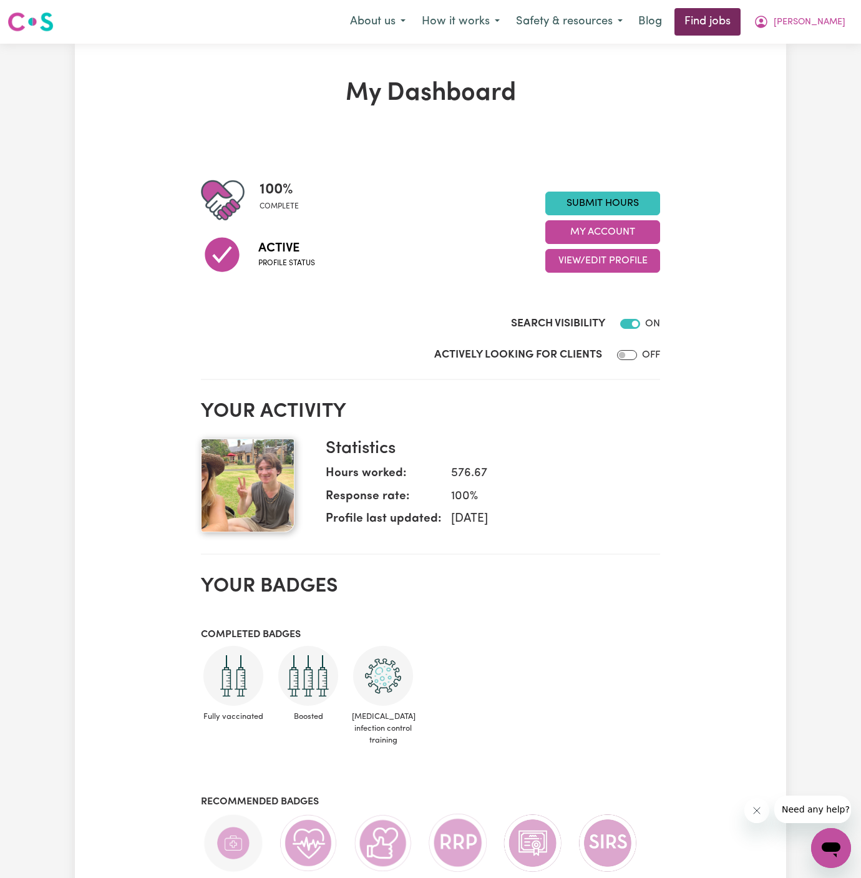
click at [741, 14] on link "Find jobs" at bounding box center [708, 21] width 66 height 27
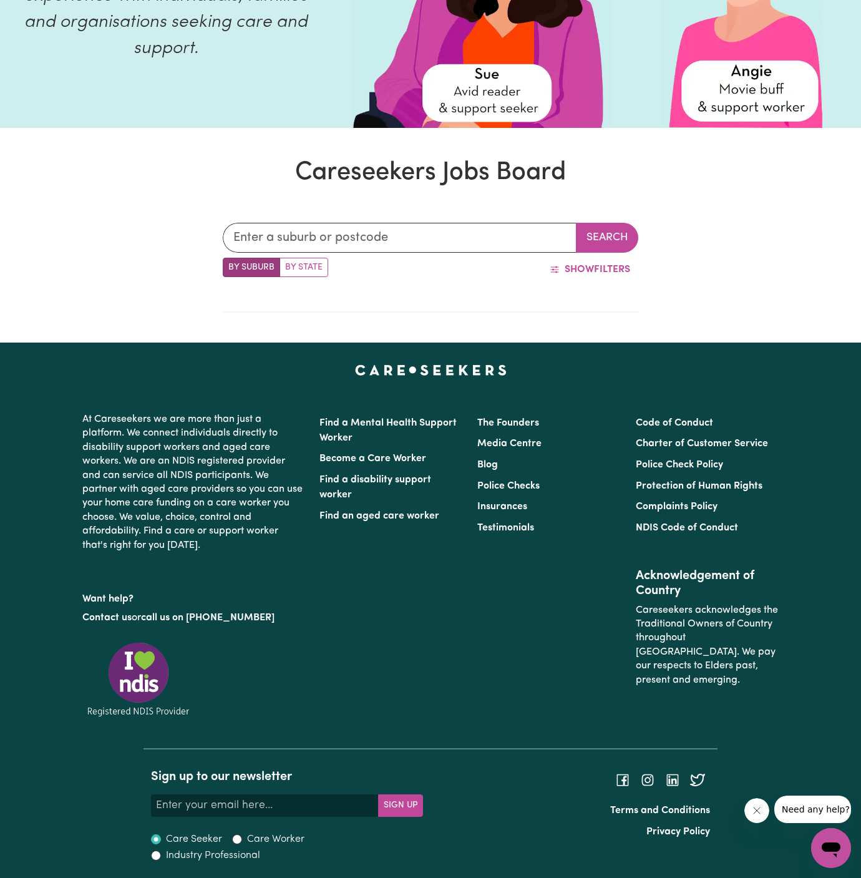
scroll to position [188, 0]
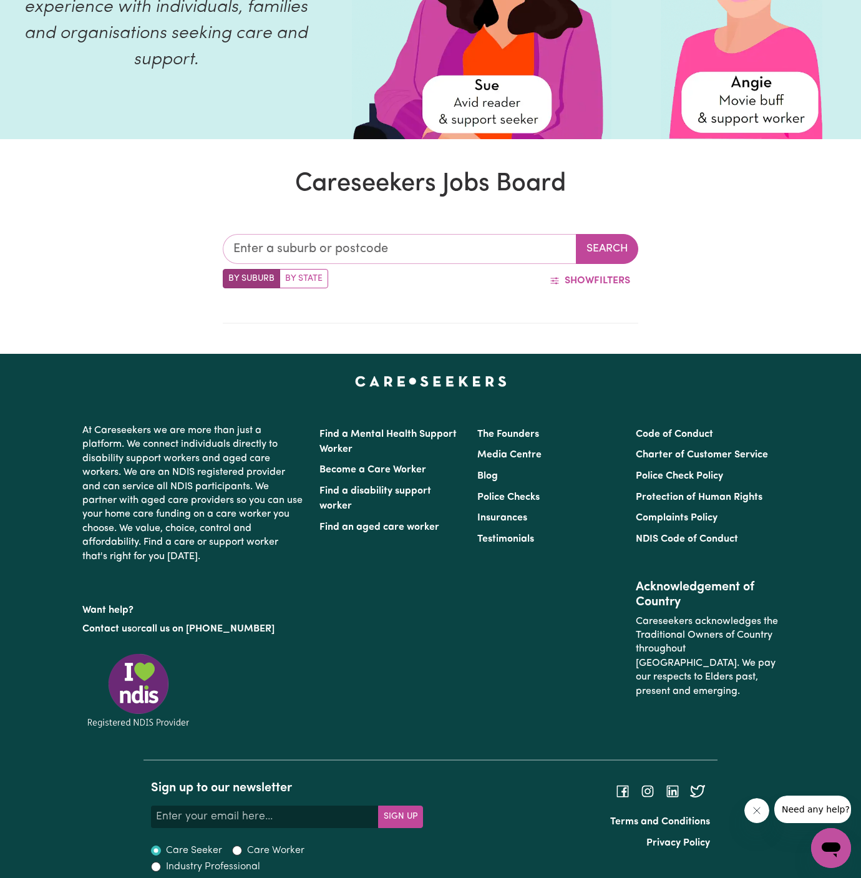
click at [404, 248] on input "text" at bounding box center [400, 249] width 354 height 30
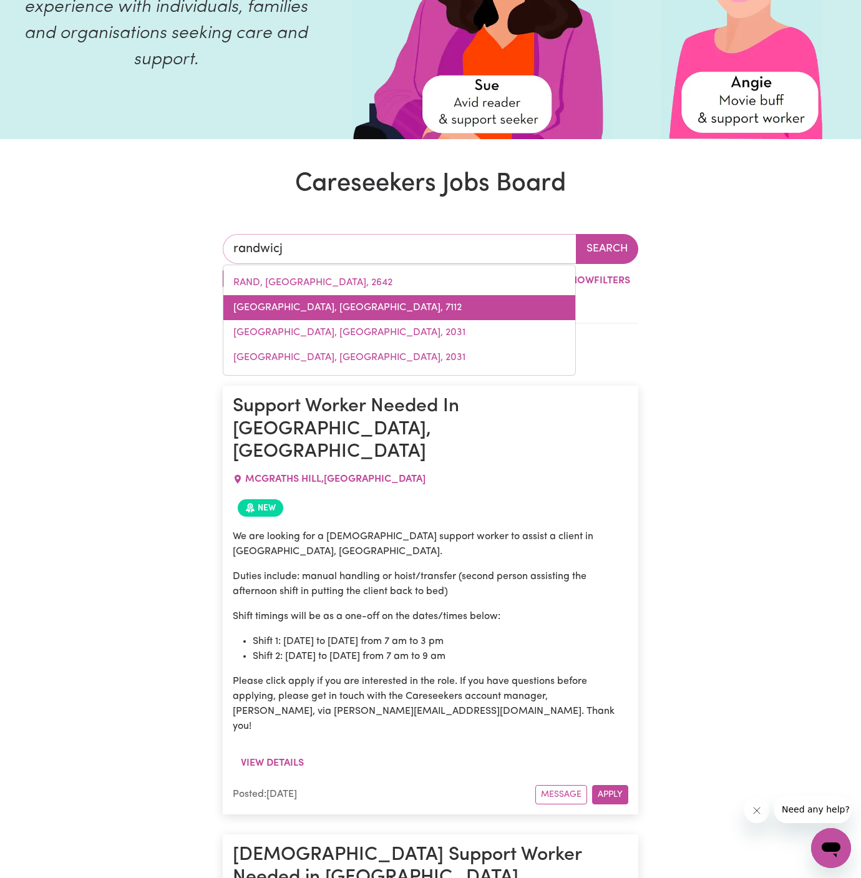
type input "randwic"
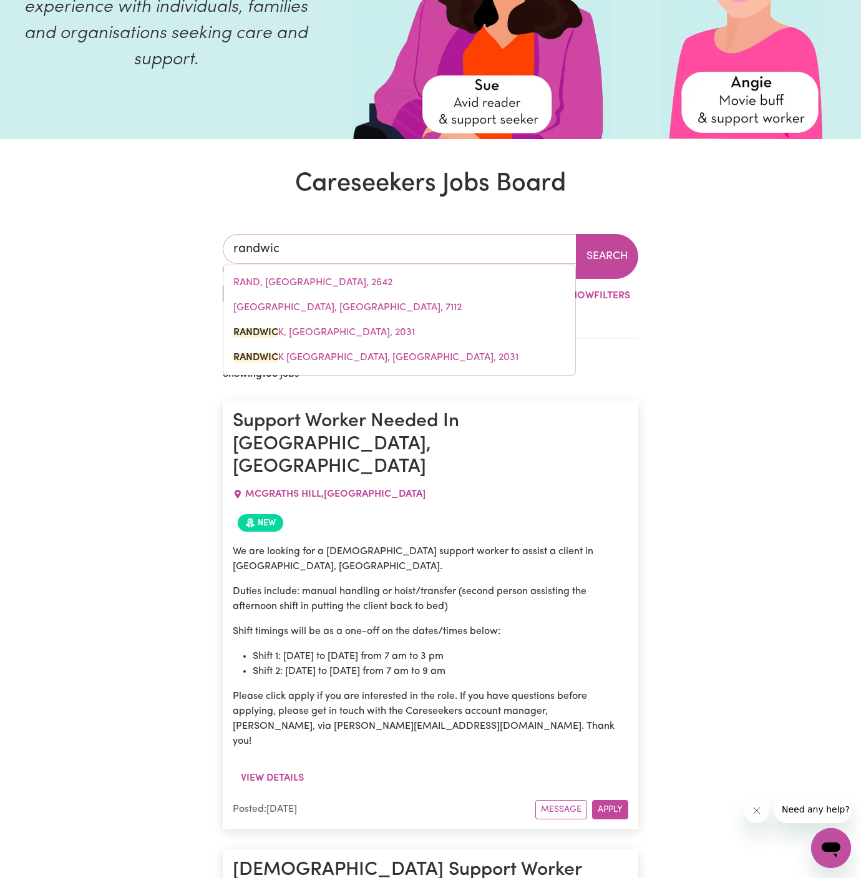
type input "randwicK, [GEOGRAPHIC_DATA], 2031"
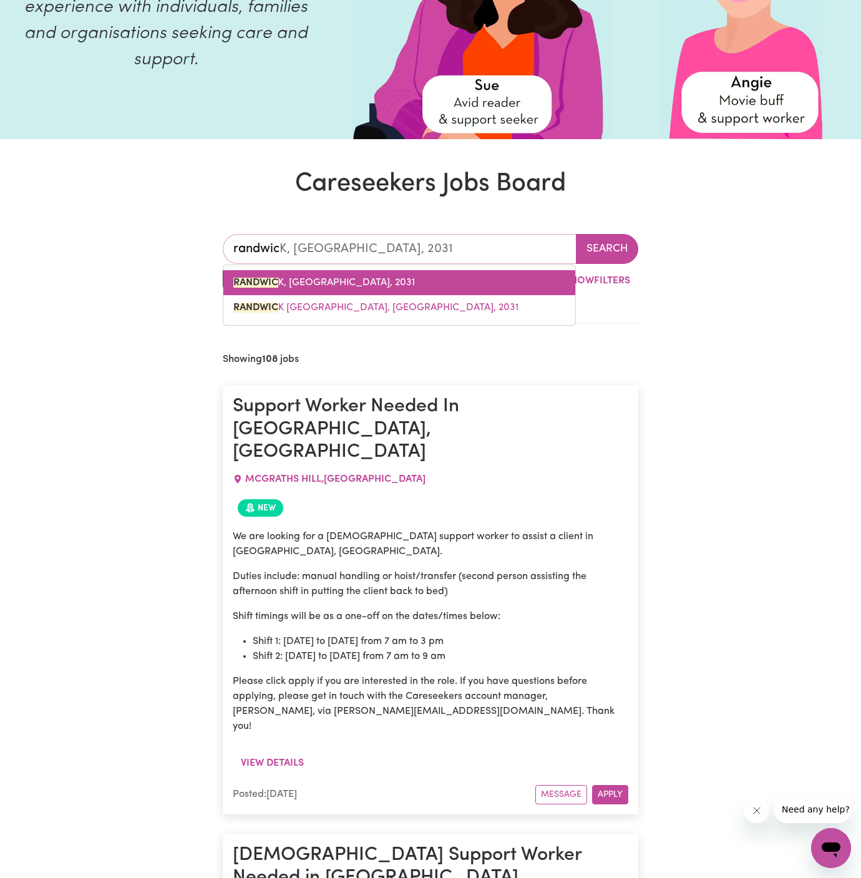
click at [365, 280] on span "RANDWIC K, [GEOGRAPHIC_DATA], 2031" at bounding box center [324, 283] width 182 height 10
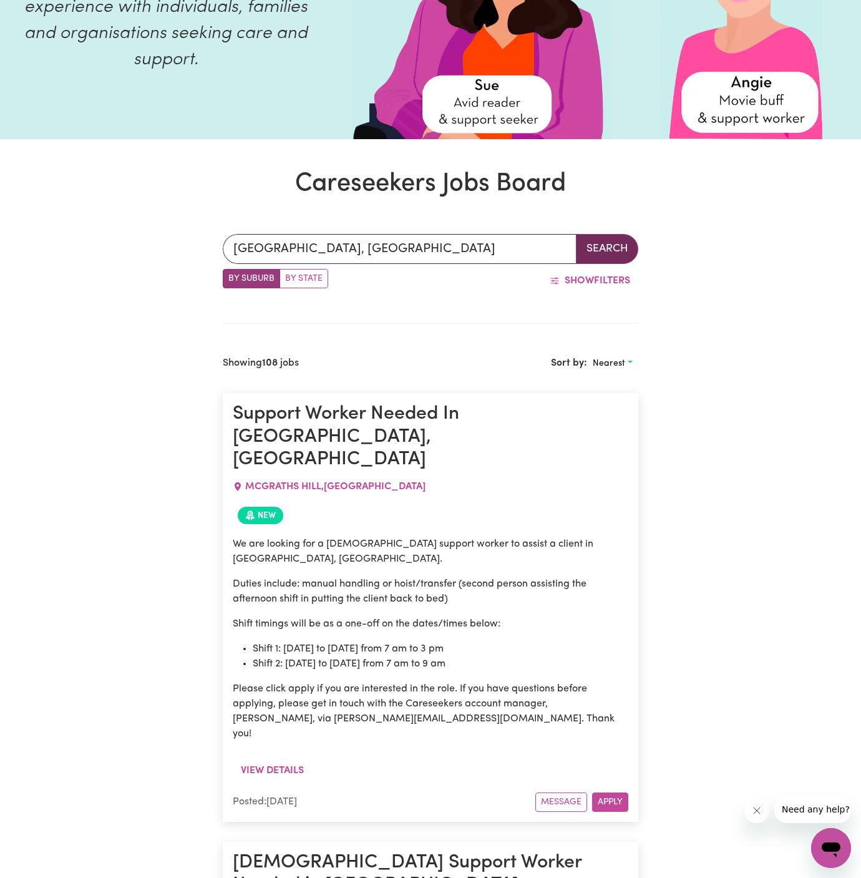
click at [620, 241] on button "Search" at bounding box center [607, 249] width 62 height 30
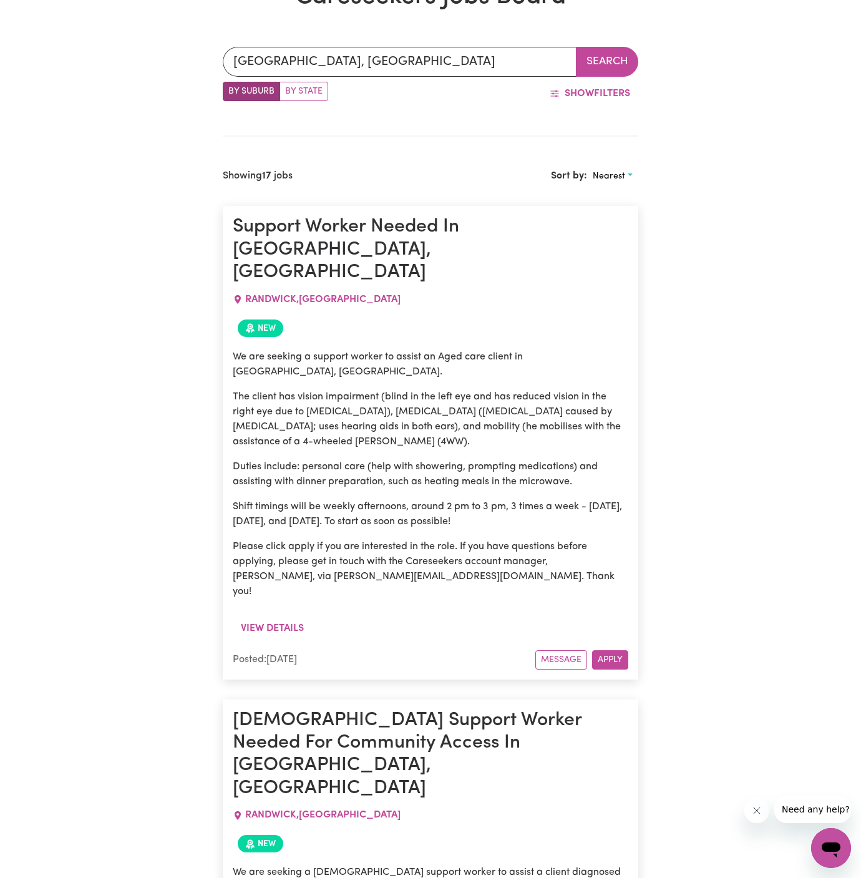
scroll to position [562, 0]
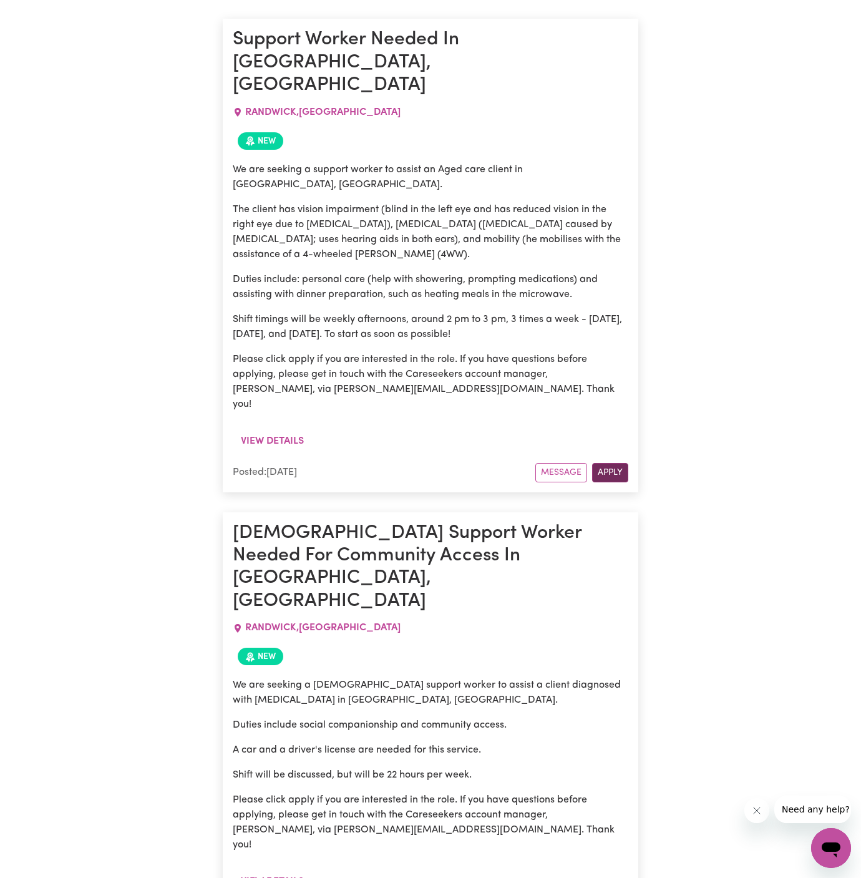
click at [609, 463] on button "Apply" at bounding box center [610, 472] width 36 height 19
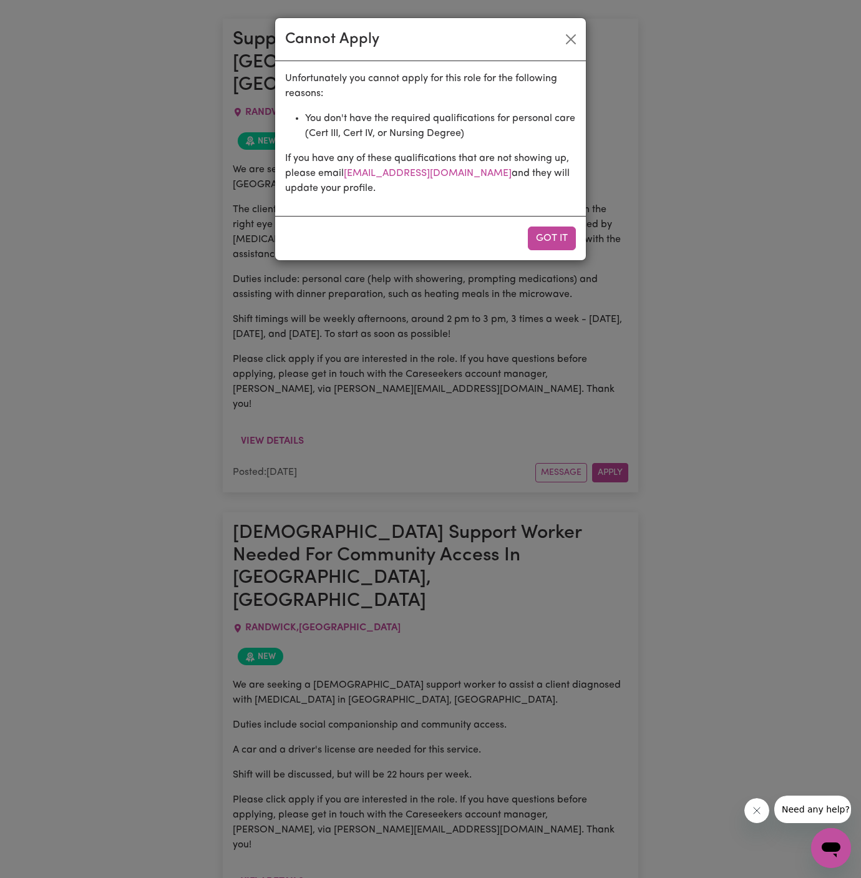
drag, startPoint x: 285, startPoint y: 42, endPoint x: 423, endPoint y: 191, distance: 203.1
click at [423, 191] on div "Cannot Apply Unfortunately you cannot apply for this role for the following rea…" at bounding box center [431, 138] width 312 height 243
copy div "Cannot Apply Unfortunately you cannot apply for this role for the following rea…"
click at [564, 237] on button "Got it" at bounding box center [552, 239] width 48 height 24
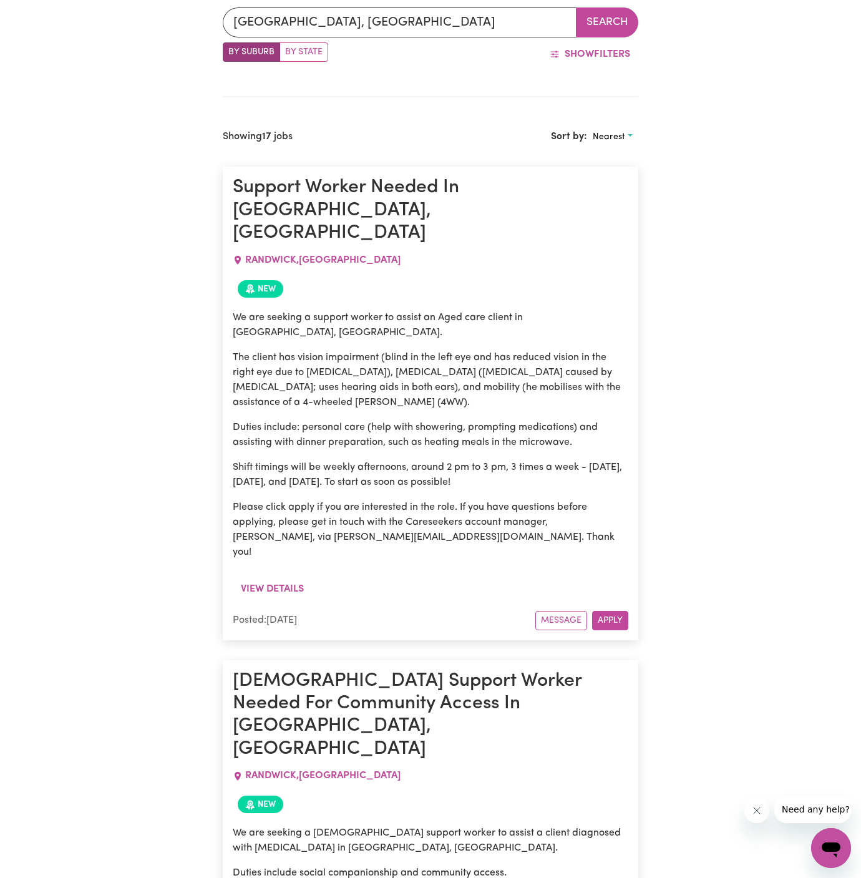
scroll to position [0, 0]
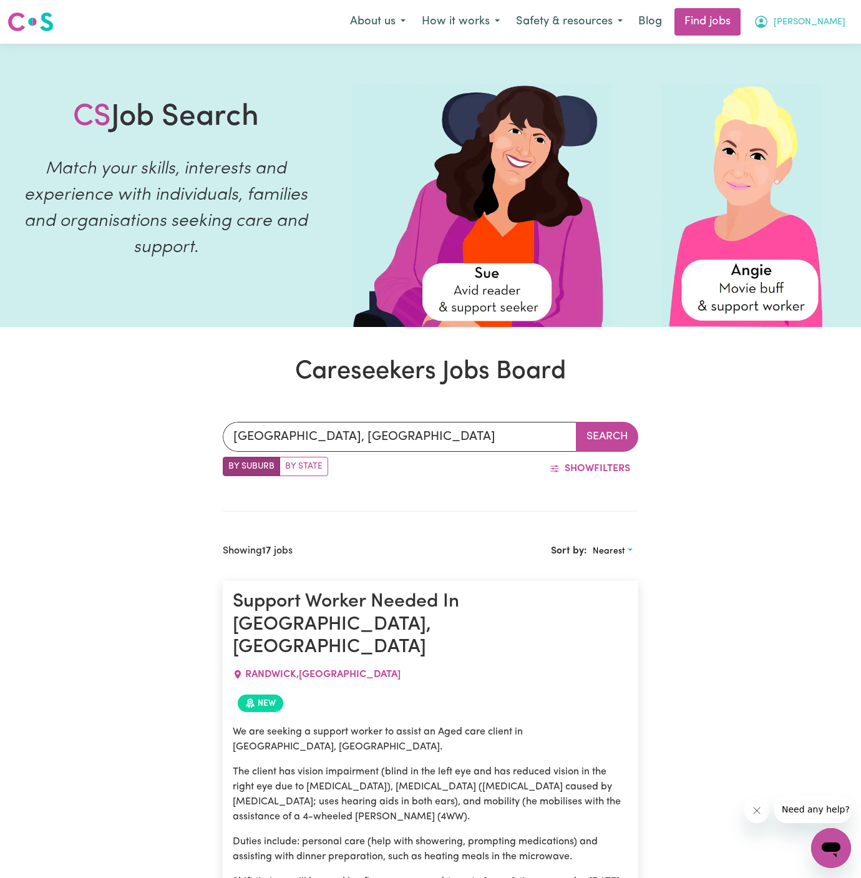
click at [830, 27] on span "[PERSON_NAME]" at bounding box center [810, 23] width 72 height 14
click at [829, 85] on link "Logout" at bounding box center [804, 96] width 99 height 24
